Goal: Navigation & Orientation: Find specific page/section

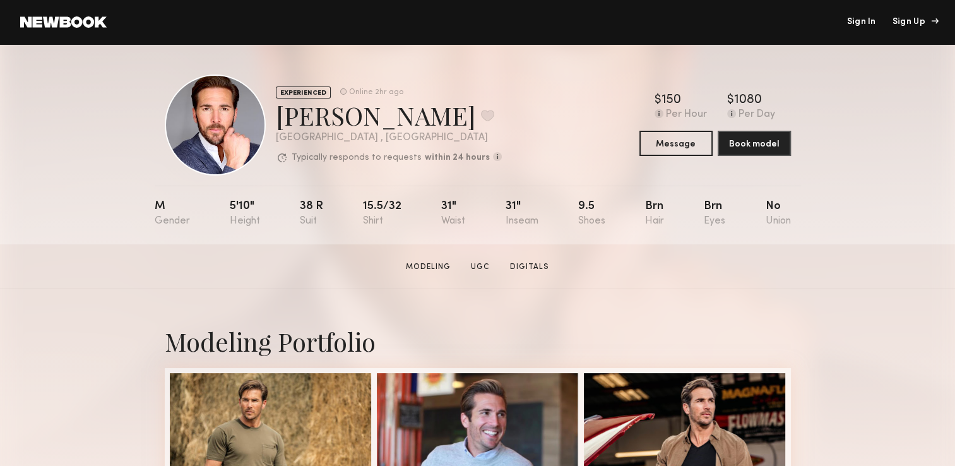
click at [912, 23] on div "Sign Up" at bounding box center [914, 22] width 42 height 9
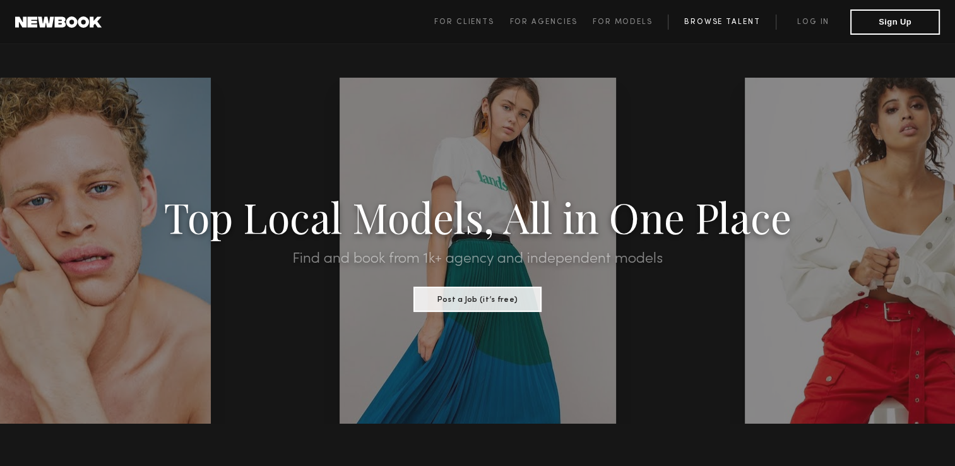
click at [727, 21] on link "Browse Talent" at bounding box center [722, 22] width 108 height 15
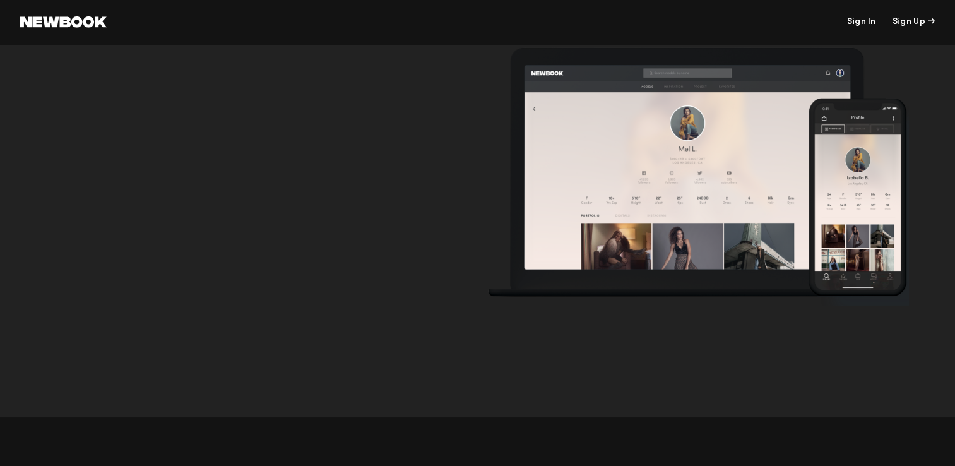
scroll to position [4046, 0]
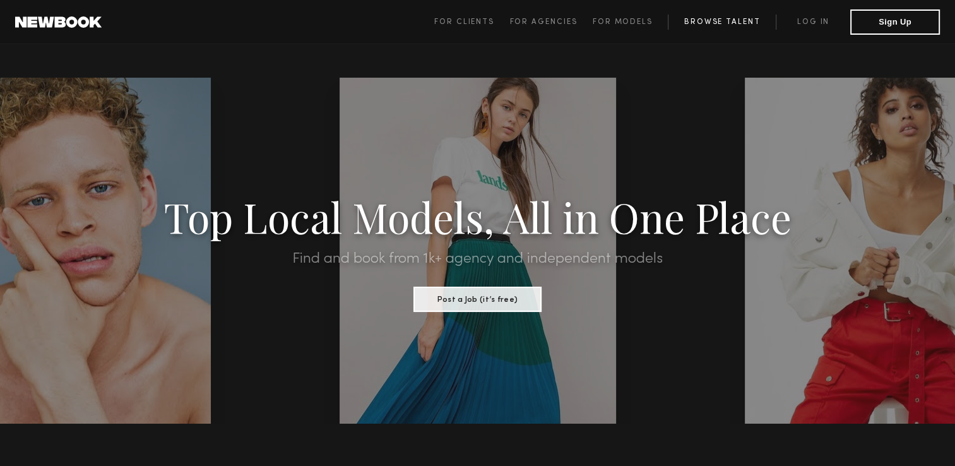
click at [734, 16] on link "Browse Talent" at bounding box center [722, 22] width 108 height 15
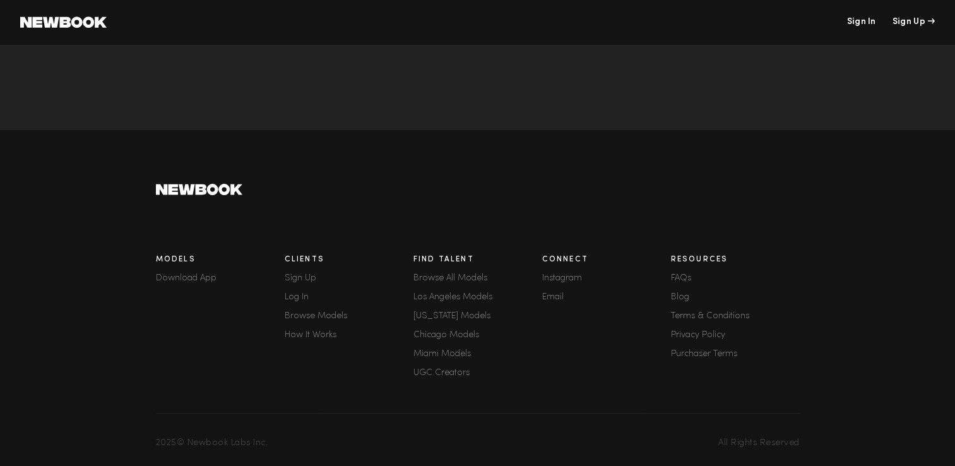
scroll to position [289, 0]
